Goal: Task Accomplishment & Management: Manage account settings

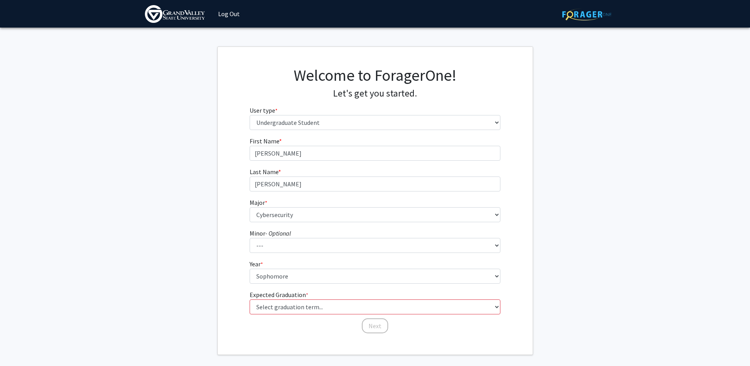
select select "1: undergrad"
select select "30: 1905"
select select "2: sophomore"
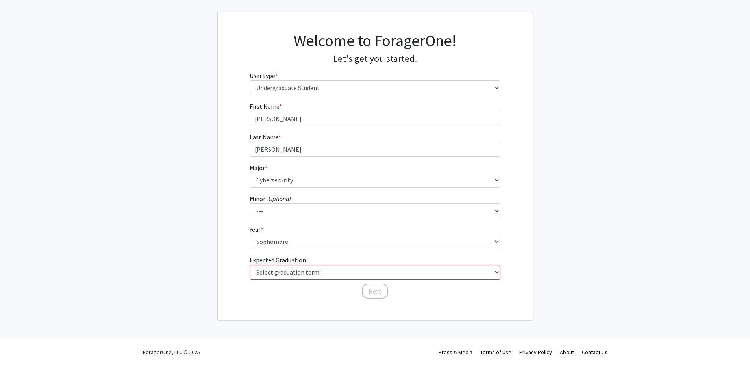
drag, startPoint x: 0, startPoint y: 0, endPoint x: 295, endPoint y: 260, distance: 393.6
click at [296, 260] on label "Expected Graduation * required" at bounding box center [278, 259] width 59 height 9
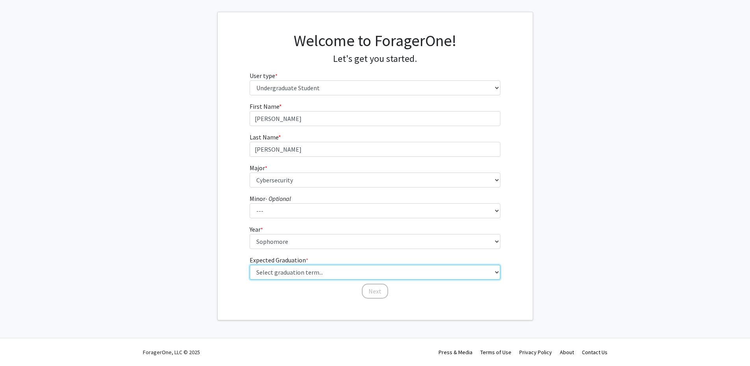
click at [296, 264] on select "Select graduation term... Spring 2025 Summer 2025 Fall 2025 Winter 2025 Spring …" at bounding box center [374, 271] width 251 height 15
click at [293, 277] on select "Select graduation term... Spring 2025 Summer 2025 Fall 2025 Winter 2025 Spring …" at bounding box center [374, 271] width 251 height 15
click at [312, 275] on select "Select graduation term... Spring 2025 Summer 2025 Fall 2025 Winter 2025 Spring …" at bounding box center [374, 271] width 251 height 15
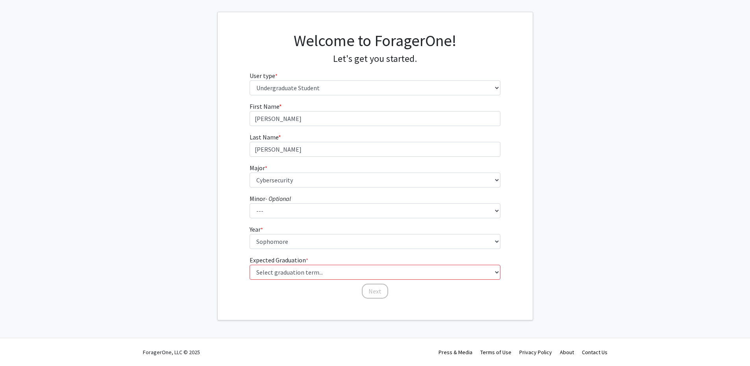
click at [283, 296] on div "First Name * required [PERSON_NAME] Last Name * required [PERSON_NAME] Major * …" at bounding box center [375, 201] width 262 height 198
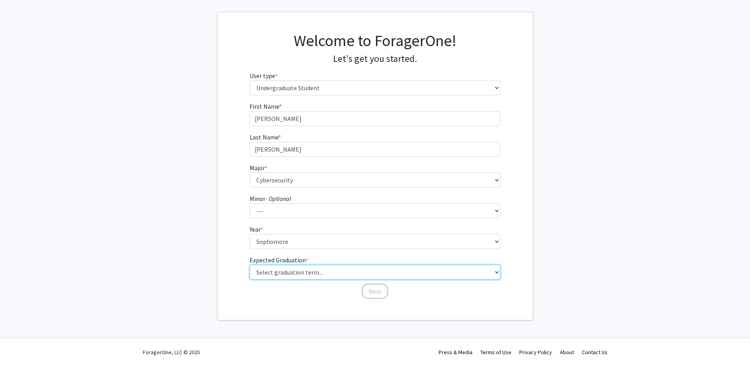
click at [309, 274] on select "Select graduation term... Spring 2025 Summer 2025 Fall 2025 Winter 2025 Spring …" at bounding box center [374, 271] width 251 height 15
click at [316, 272] on select "Select graduation term... Spring 2025 Summer 2025 Fall 2025 Winter 2025 Spring …" at bounding box center [374, 271] width 251 height 15
select select "16: winter_2028"
click at [249, 264] on select "Select graduation term... Spring 2025 Summer 2025 Fall 2025 Winter 2025 Spring …" at bounding box center [374, 271] width 251 height 15
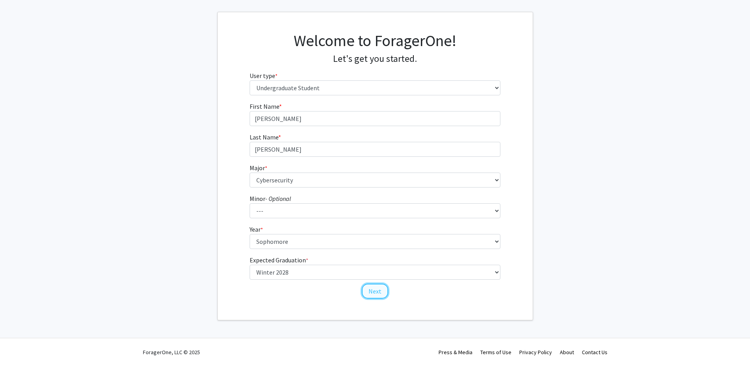
click at [383, 297] on button "Next" at bounding box center [375, 290] width 26 height 15
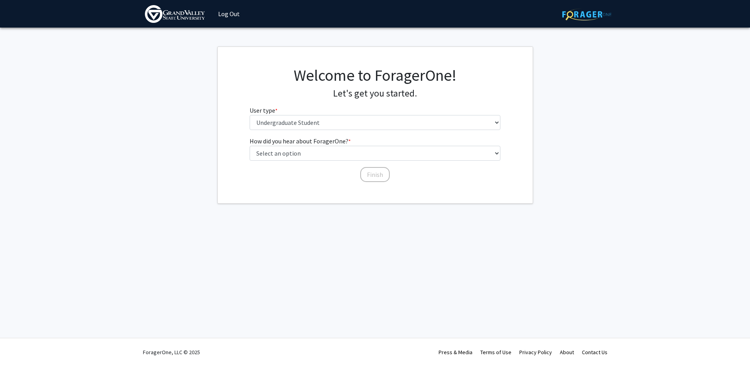
scroll to position [0, 0]
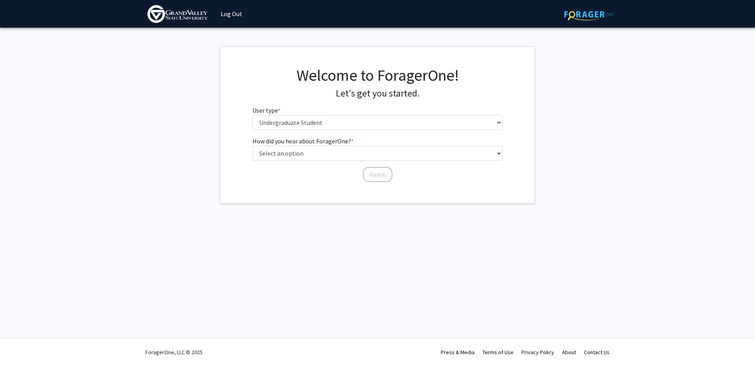
click at [340, 106] on fg-select "User type * required Please tell us who you are Undergraduate Student Master's …" at bounding box center [378, 117] width 251 height 24
click at [346, 128] on select "Please tell us who you are Undergraduate Student Master's Student Doctoral Cand…" at bounding box center [378, 122] width 251 height 15
click at [209, 174] on fg-get-started "Welcome to ForagerOne! Let's get you started. User type * required Please tell …" at bounding box center [377, 124] width 755 height 157
click at [334, 160] on select "Select an option Peer/student recommendation Faculty/staff recommendation Unive…" at bounding box center [378, 153] width 251 height 15
select select "1: peer_recommendation"
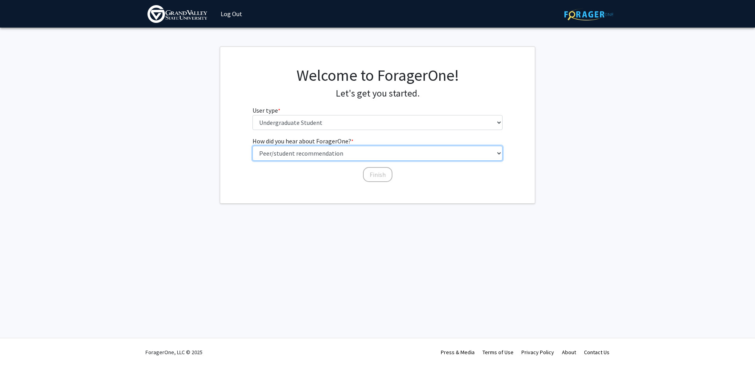
click at [253, 146] on select "Select an option Peer/student recommendation Faculty/staff recommendation Unive…" at bounding box center [378, 153] width 251 height 15
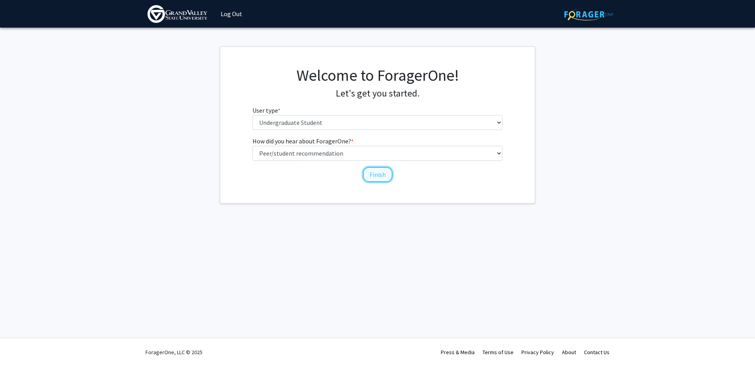
click at [375, 170] on button "Finish" at bounding box center [378, 174] width 30 height 15
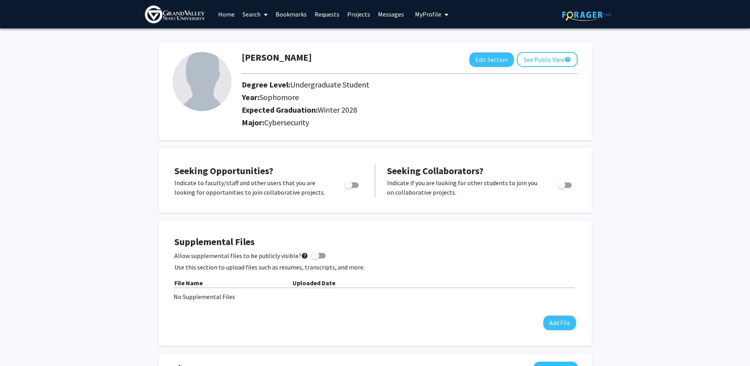
click at [356, 186] on span "Toggle" at bounding box center [351, 185] width 14 height 6
click at [348, 188] on input "Are you actively seeking opportunities?" at bounding box center [348, 188] width 0 height 0
checkbox input "true"
click at [563, 187] on span "Toggle" at bounding box center [561, 185] width 8 height 8
click at [561, 188] on input "Would you like to receive other student requests to work with you?" at bounding box center [561, 188] width 0 height 0
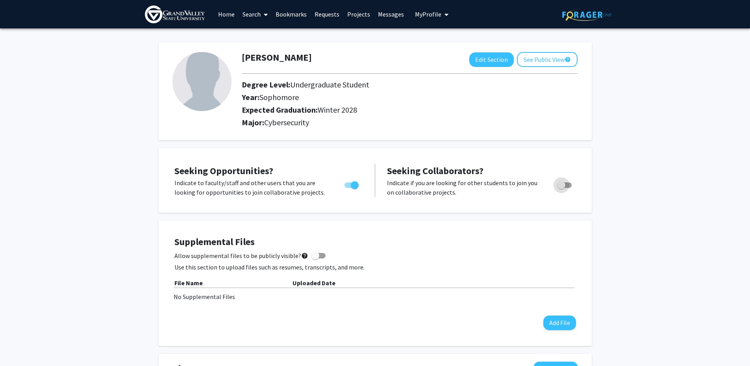
checkbox input "true"
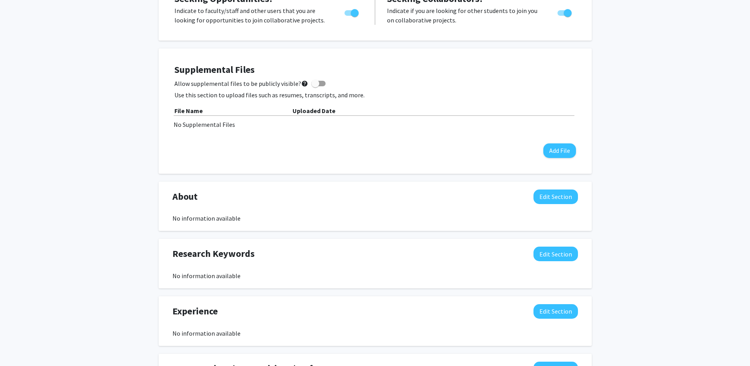
scroll to position [236, 0]
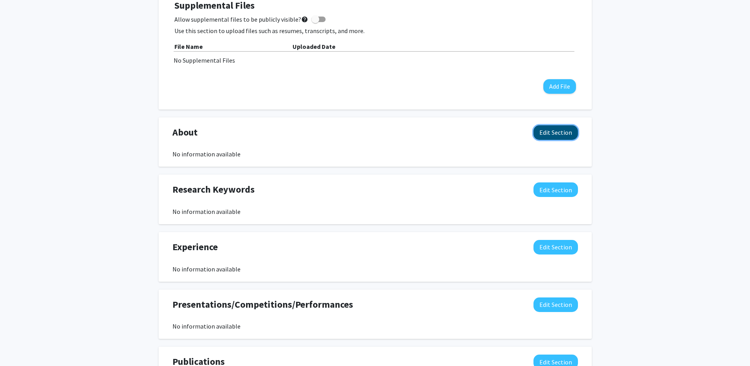
click at [556, 130] on button "Edit Section" at bounding box center [555, 132] width 44 height 15
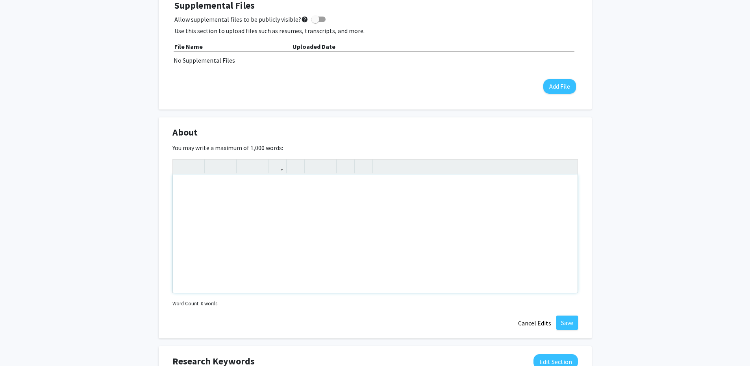
click at [329, 200] on div "Note to users with screen readers: Please deactivate our accessibility plugin f…" at bounding box center [375, 233] width 404 height 118
type textarea "h"
click at [293, 210] on div "Hello, I am a cybersecurity major." at bounding box center [375, 233] width 404 height 118
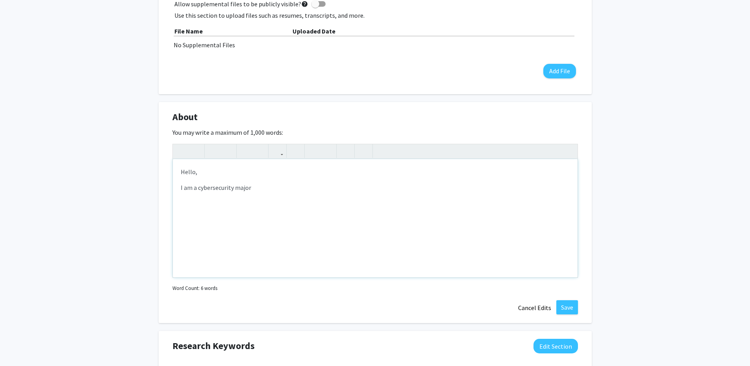
scroll to position [275, 0]
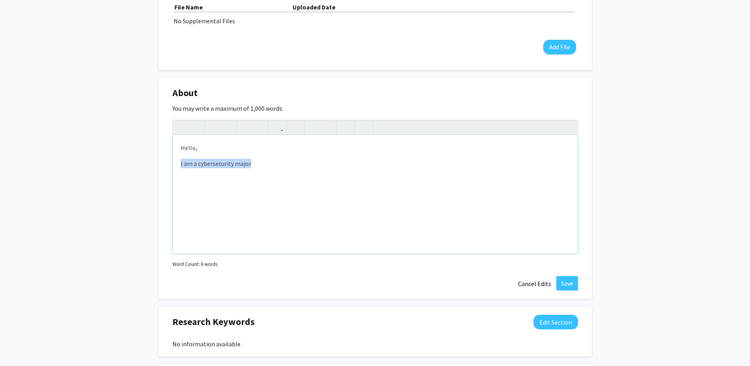
drag, startPoint x: 259, startPoint y: 159, endPoint x: 126, endPoint y: 161, distance: 133.8
click at [126, 161] on div "Gabriel Prado Edit Section See Public View help Degree Level: Undergraduate Stu…" at bounding box center [375, 182] width 750 height 858
click at [560, 283] on button "Save" at bounding box center [567, 283] width 22 height 14
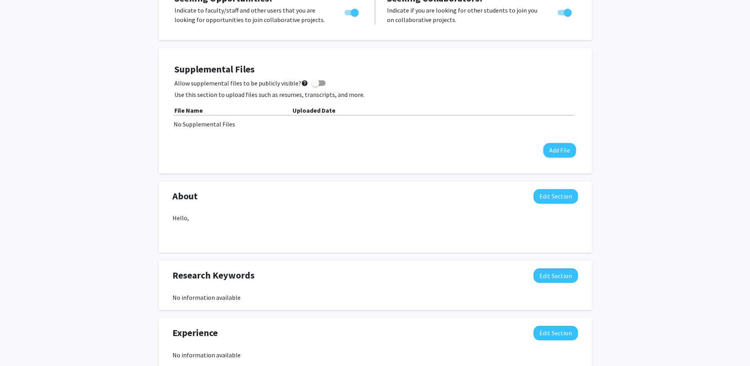
scroll to position [197, 0]
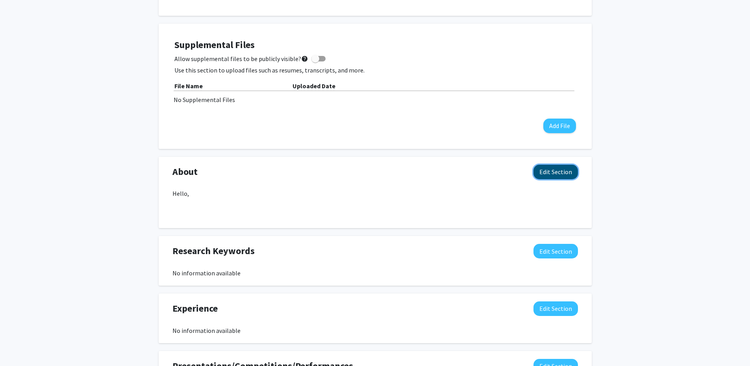
click at [553, 169] on button "Edit Section" at bounding box center [555, 171] width 44 height 15
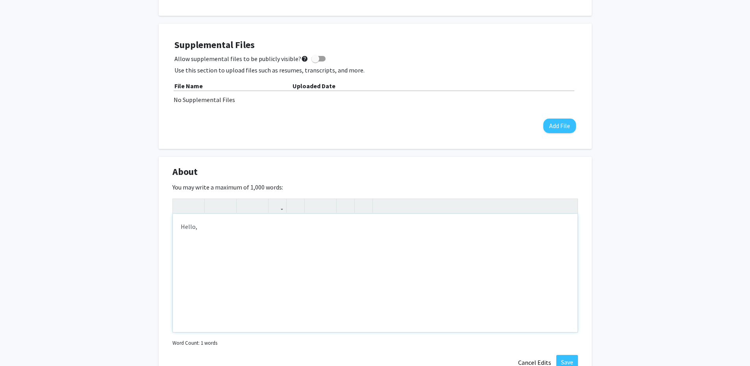
click at [223, 269] on div "Hello," at bounding box center [375, 273] width 404 height 118
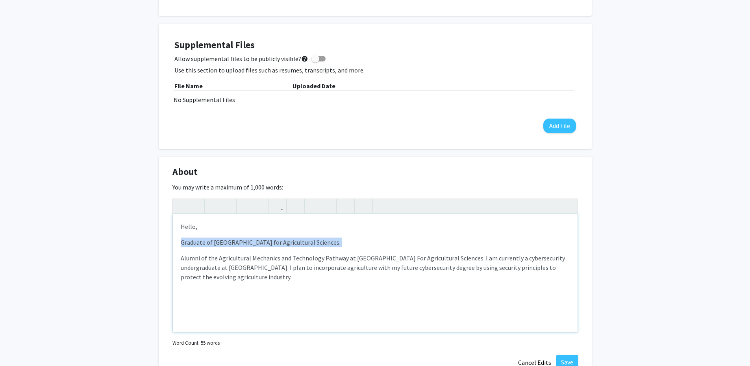
drag, startPoint x: 181, startPoint y: 258, endPoint x: 171, endPoint y: 242, distance: 18.6
click at [171, 242] on div "About Edit Section You may write a maximum of 1,000 words: <p>Hello,</p><p>Grad…" at bounding box center [375, 267] width 433 height 221
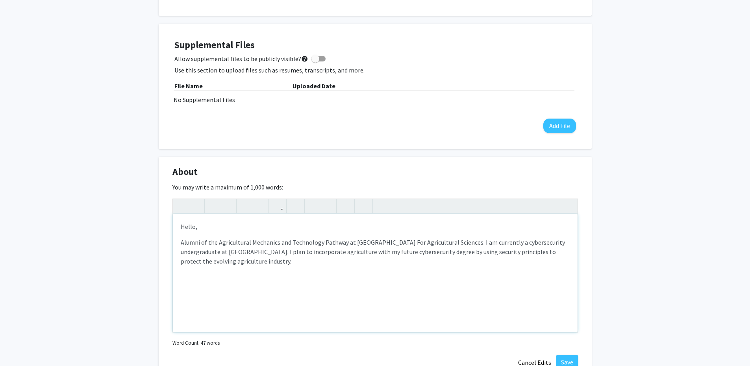
click at [219, 251] on span "Alumni of the Agricultural Mechanics and Technology Pathway at Chicago High Sch…" at bounding box center [373, 251] width 384 height 27
click at [325, 274] on div "Hello, Alumni of the Agricultural Mechanics and Technology Pathway at Chicago H…" at bounding box center [375, 273] width 404 height 118
type textarea "<p>Hello,</p><p><span style="font-size: 1rem;">Alumni of the Agricultural Mecha…"
click at [573, 362] on button "Save" at bounding box center [567, 362] width 22 height 14
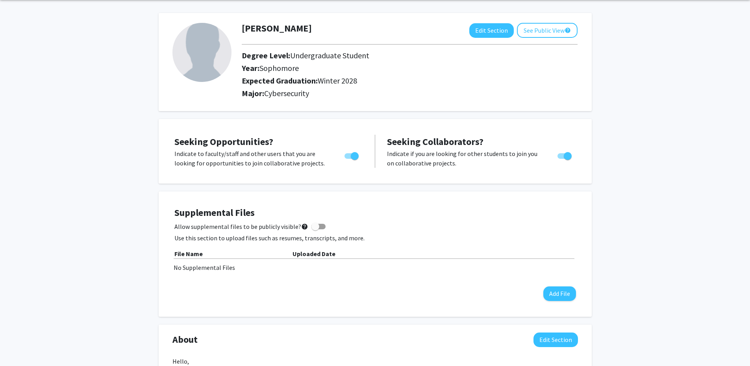
scroll to position [0, 0]
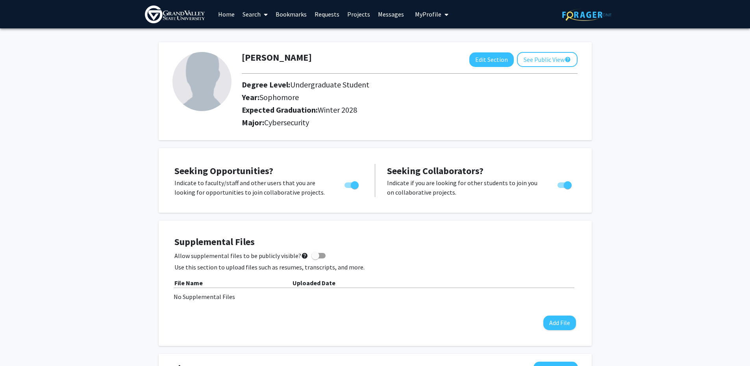
click at [192, 87] on img at bounding box center [201, 81] width 59 height 59
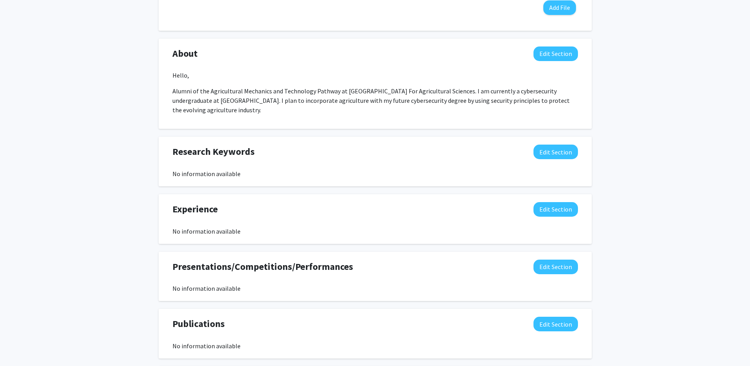
scroll to position [354, 0]
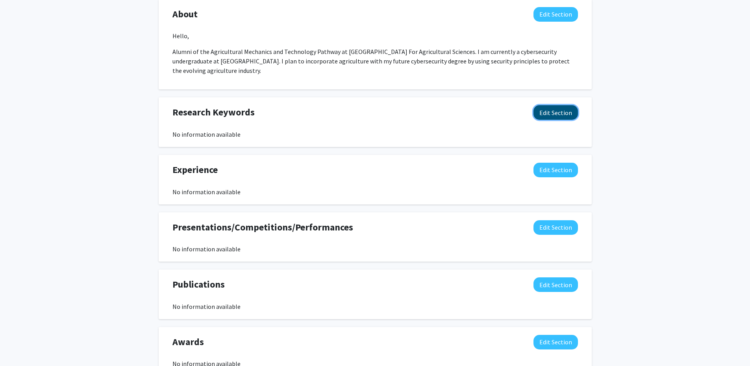
click at [570, 109] on button "Edit Section" at bounding box center [555, 112] width 44 height 15
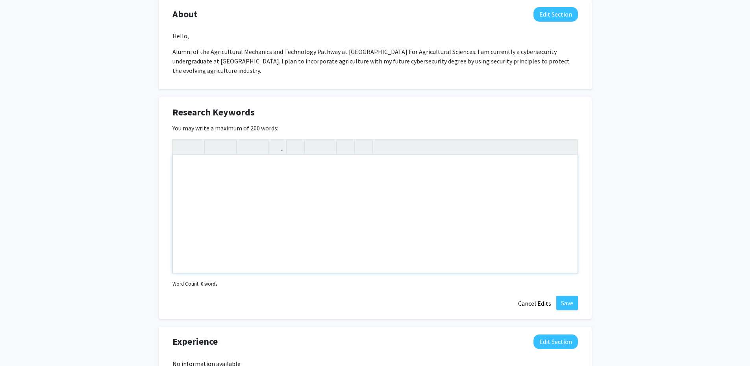
click at [375, 211] on div "Note to users with screen readers: Please deactivate our accessibility plugin f…" at bounding box center [375, 214] width 404 height 118
click at [317, 160] on div "Cybersecurity,computer science," at bounding box center [375, 214] width 404 height 118
click at [288, 172] on div "Cybersecurity, computer science," at bounding box center [375, 214] width 404 height 118
type textarea "Cybersecurity, computer science, and agriculture."
click at [568, 302] on button "Save" at bounding box center [567, 302] width 22 height 14
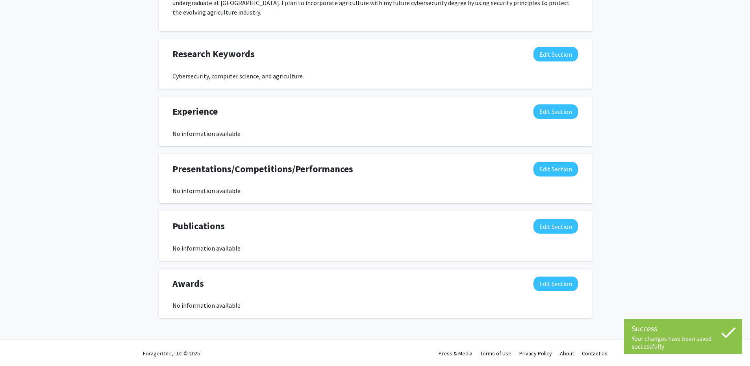
scroll to position [414, 0]
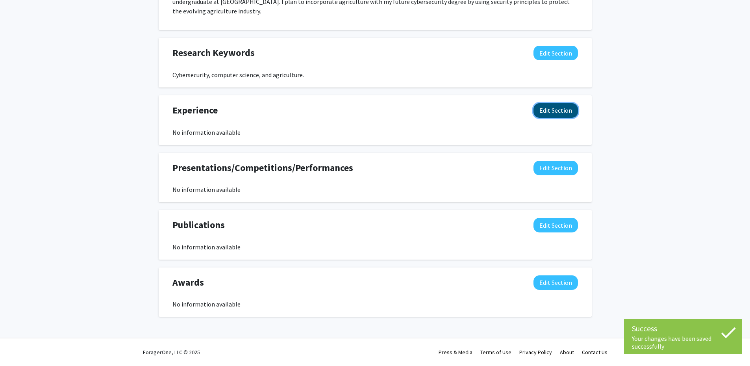
click at [549, 109] on button "Edit Section" at bounding box center [555, 110] width 44 height 15
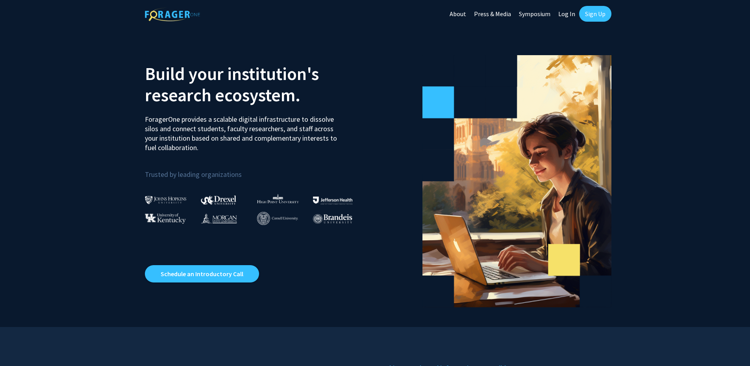
scroll to position [35, 0]
